Goal: Task Accomplishment & Management: Use online tool/utility

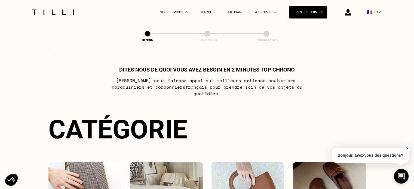
scroll to position [166, 0]
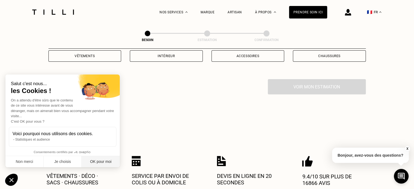
click at [100, 160] on button "OK pour moi" at bounding box center [101, 161] width 38 height 11
checkbox input "true"
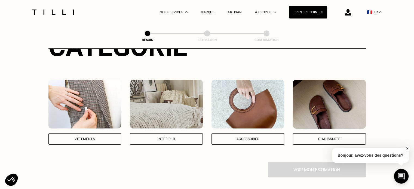
scroll to position [78, 0]
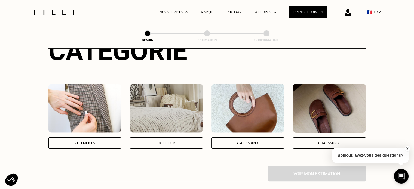
click at [167, 111] on img at bounding box center [166, 108] width 73 height 49
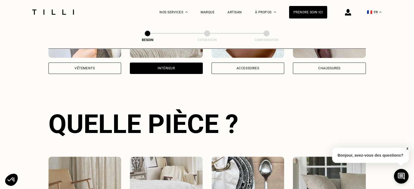
scroll to position [178, 0]
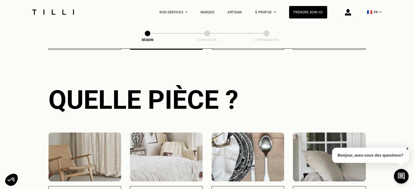
click at [87, 146] on img at bounding box center [84, 157] width 73 height 49
select select "FR"
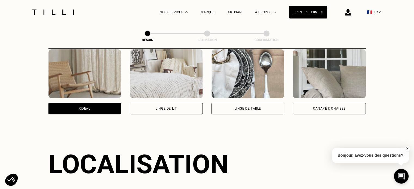
scroll to position [326, 0]
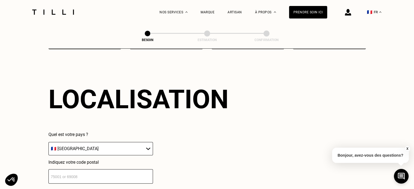
click at [98, 175] on input "number" at bounding box center [100, 176] width 105 height 14
type input "94700"
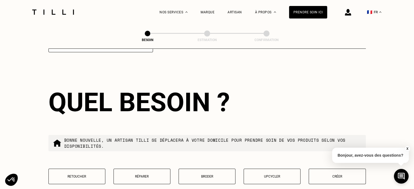
scroll to position [462, 0]
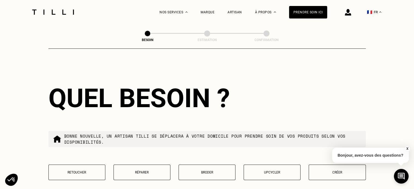
click at [72, 172] on button "Retoucher" at bounding box center [76, 173] width 57 height 16
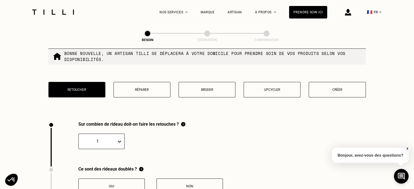
scroll to position [601, 0]
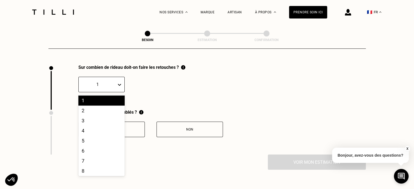
click at [120, 82] on icon at bounding box center [119, 84] width 5 height 5
click at [88, 106] on div "2" at bounding box center [101, 111] width 46 height 10
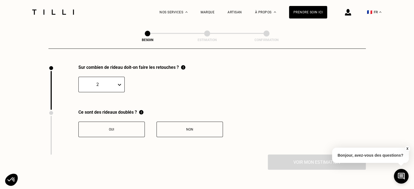
click at [186, 128] on div "Non" at bounding box center [190, 130] width 60 height 4
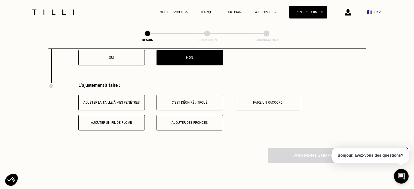
scroll to position [692, 0]
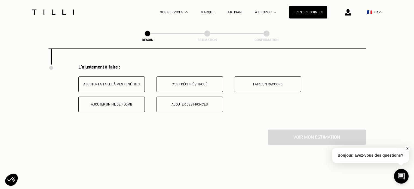
click at [124, 85] on button "Ajuster la taille à mes fenêtres" at bounding box center [111, 85] width 66 height 16
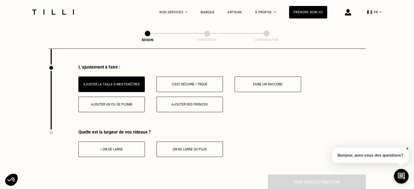
click at [124, 148] on div "< 2m de large" at bounding box center [111, 150] width 60 height 4
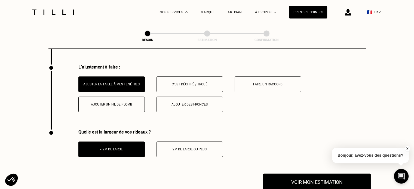
click at [321, 182] on button "Voir mon estimation" at bounding box center [317, 182] width 108 height 17
